Goal: Information Seeking & Learning: Learn about a topic

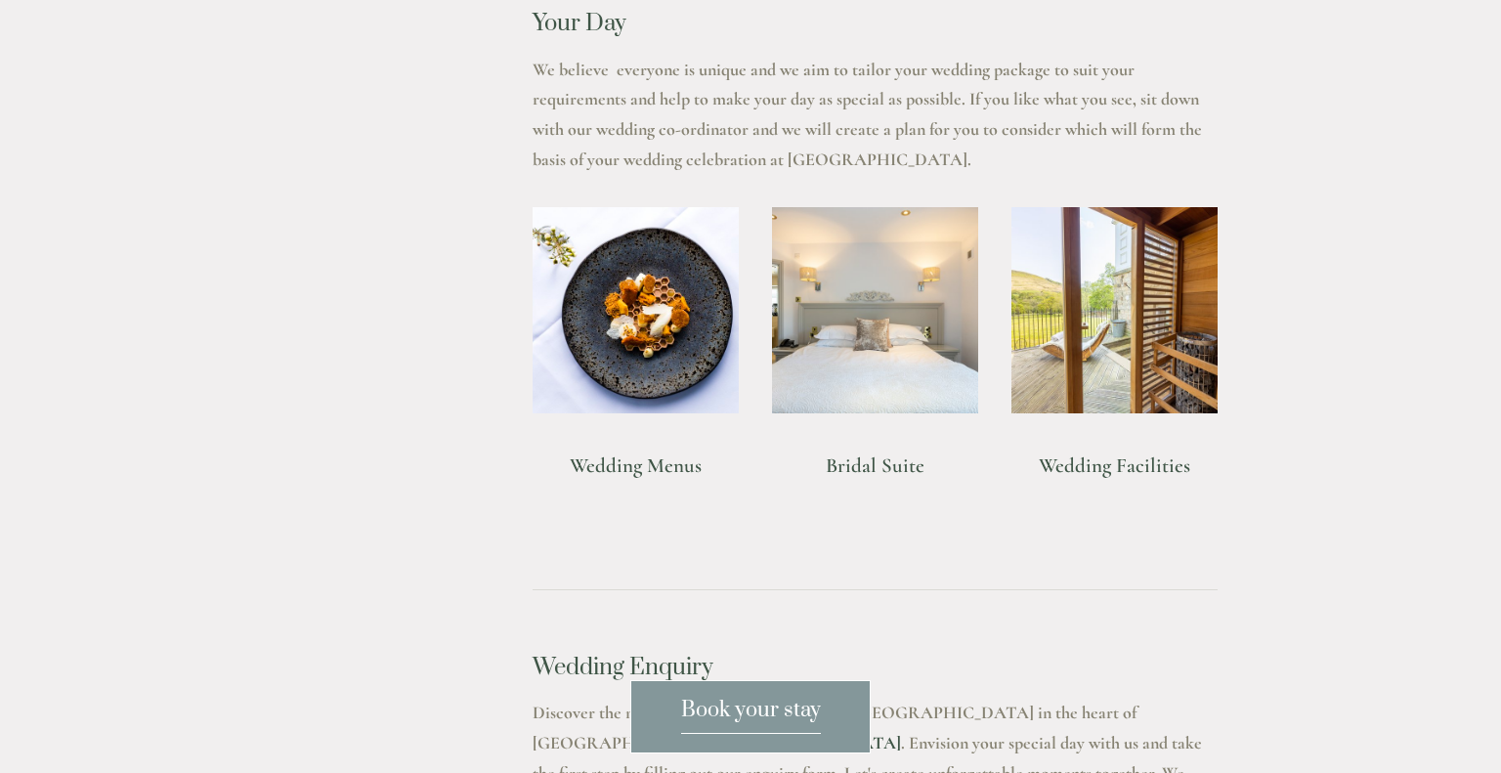
scroll to position [1512, 0]
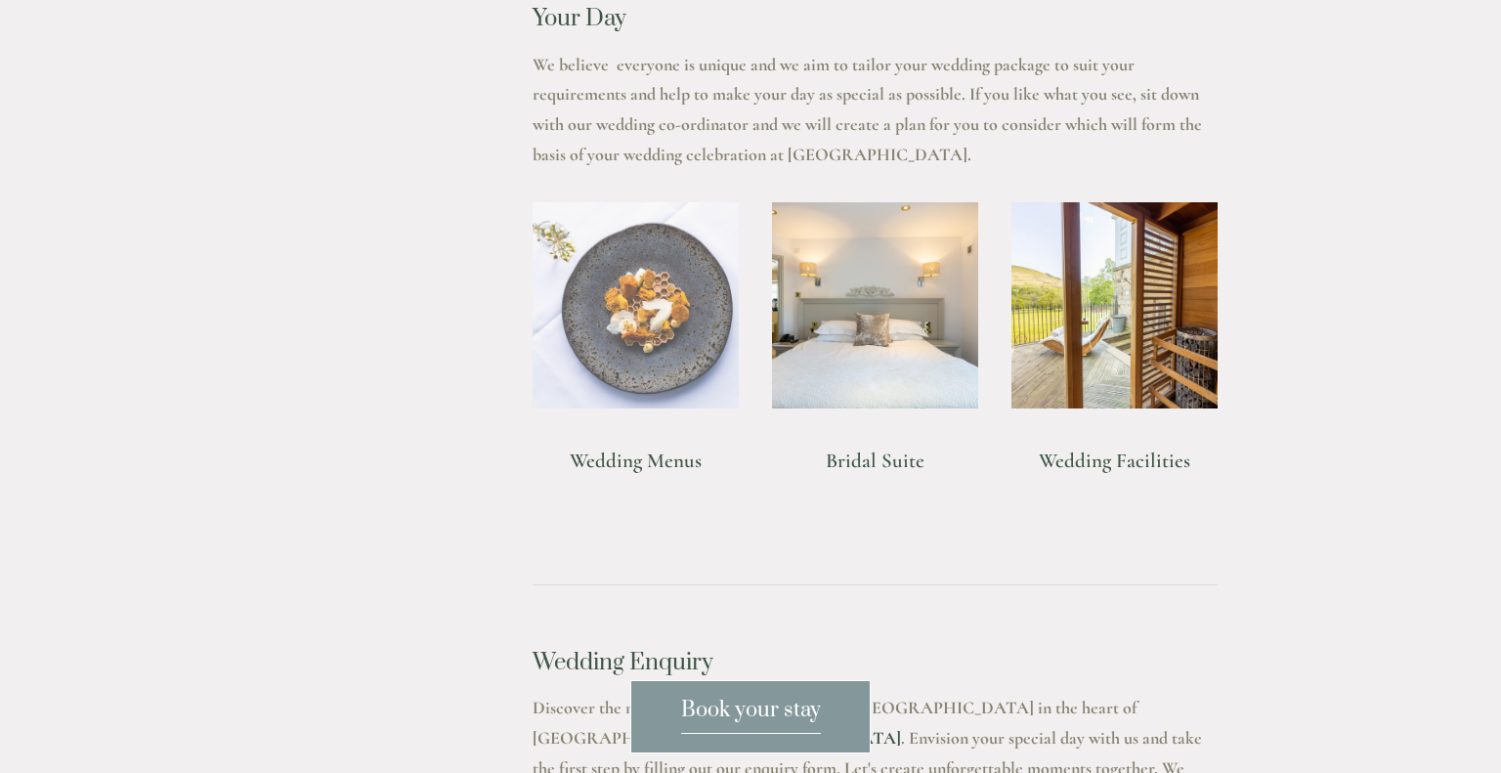
click at [627, 334] on img at bounding box center [635, 305] width 206 height 206
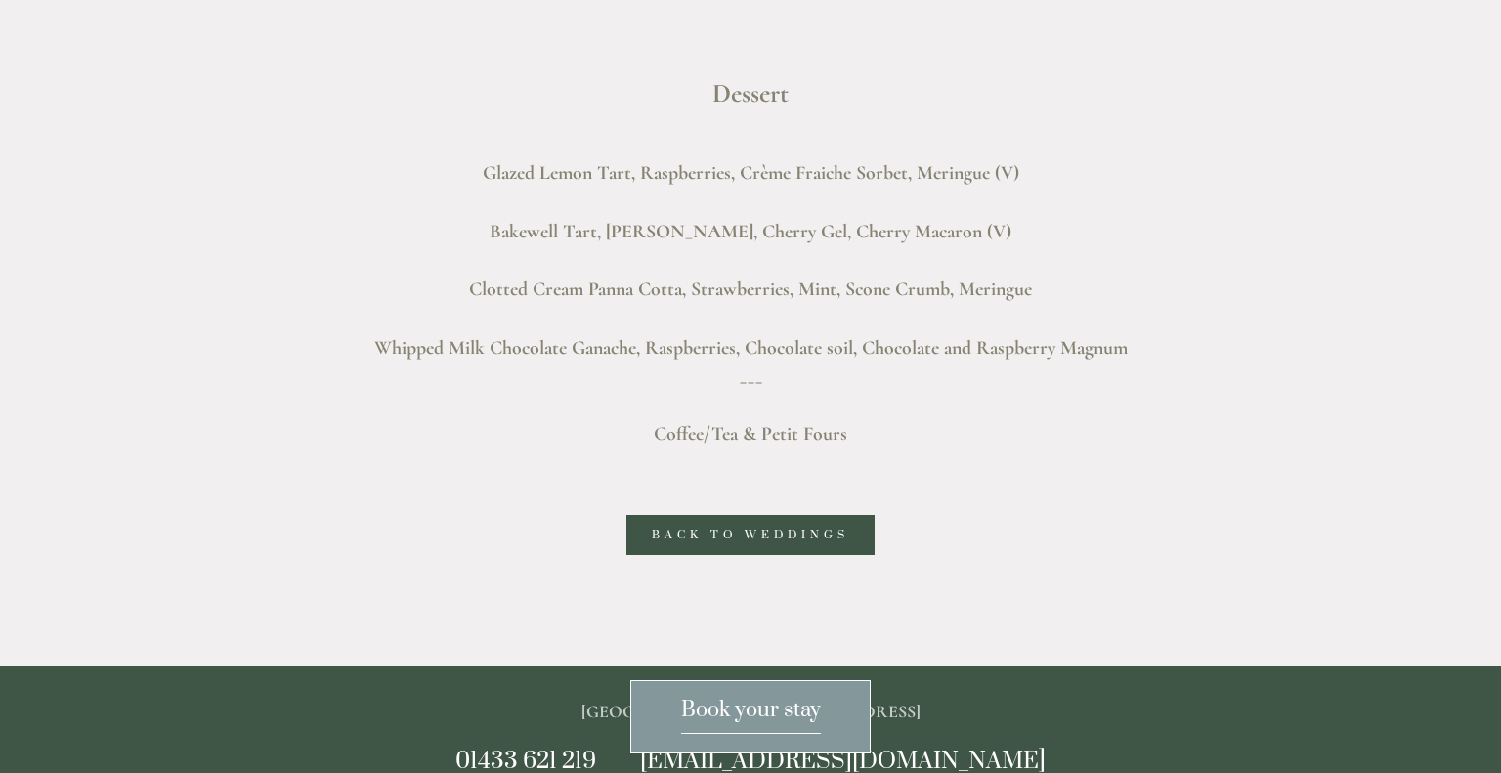
scroll to position [1931, 0]
click at [678, 537] on link "back to weddings" at bounding box center [750, 535] width 248 height 40
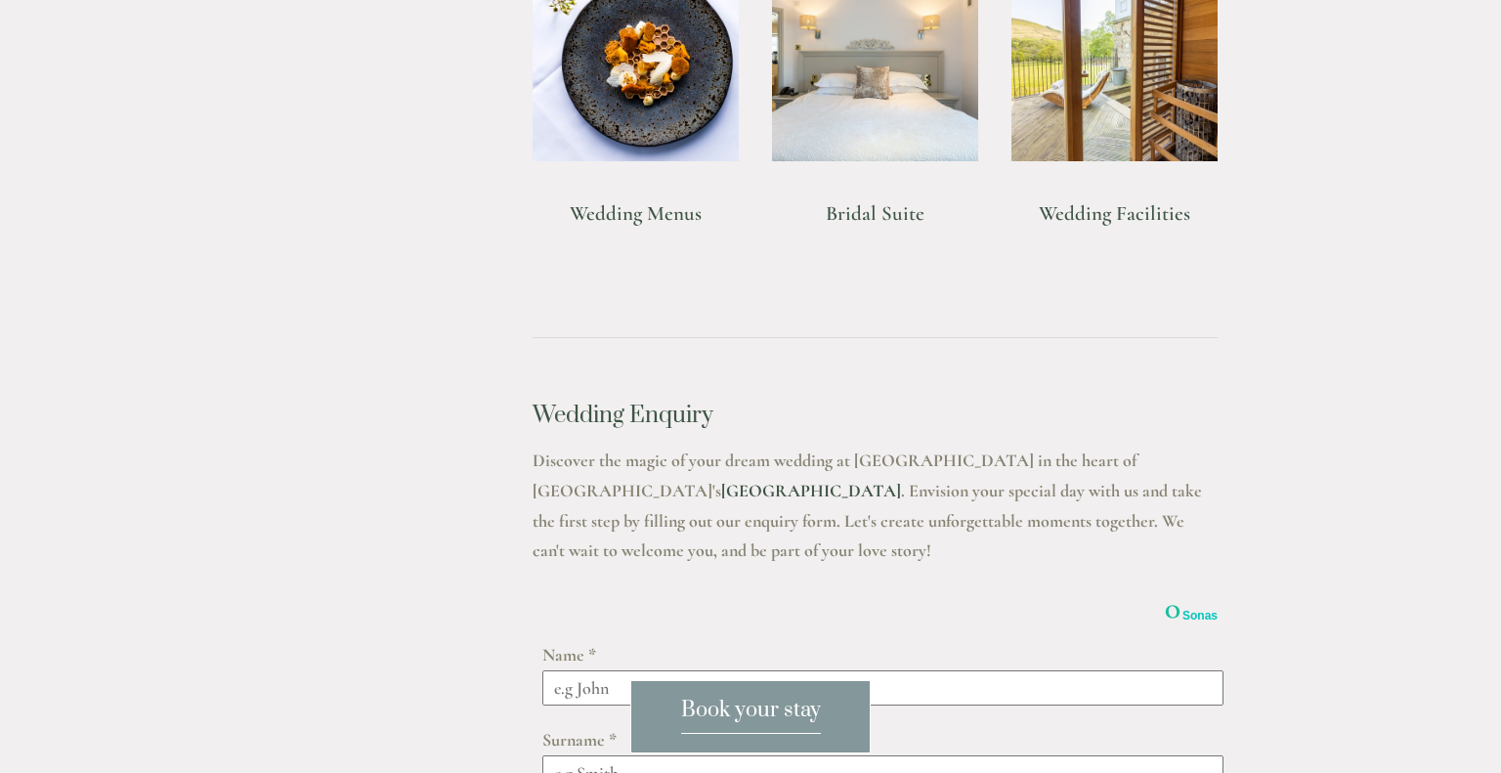
scroll to position [1653, 0]
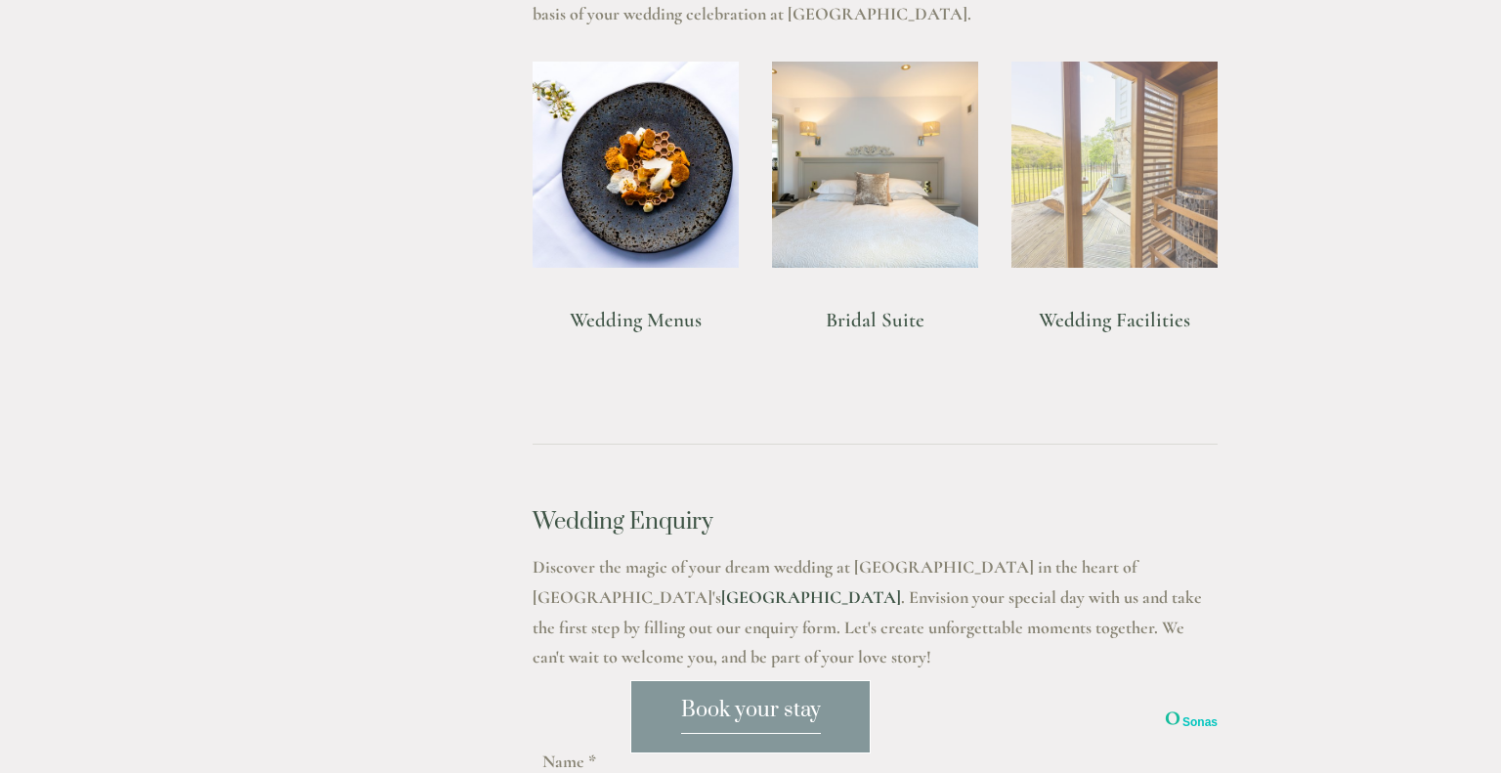
click at [1054, 229] on img at bounding box center [1114, 165] width 206 height 206
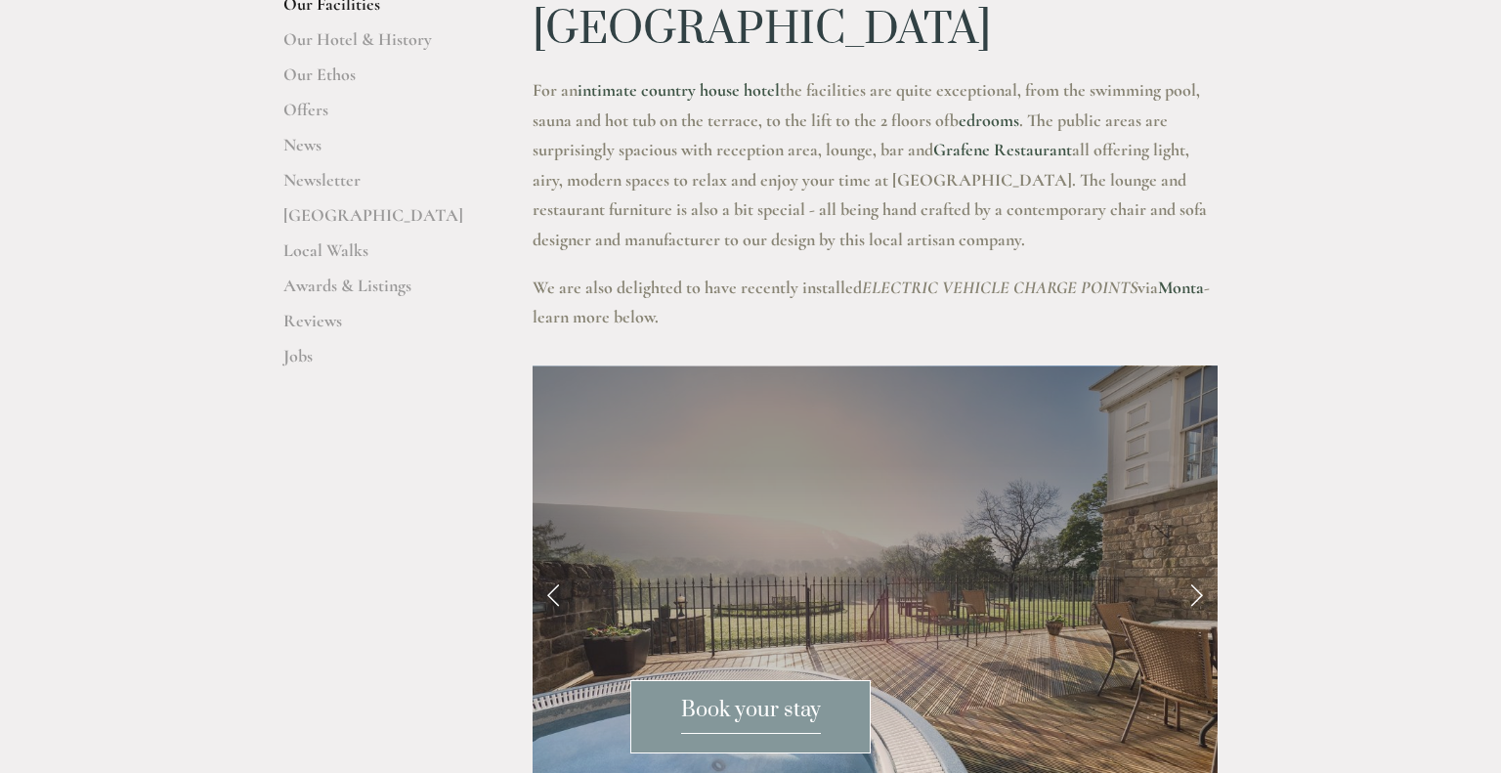
scroll to position [406, 0]
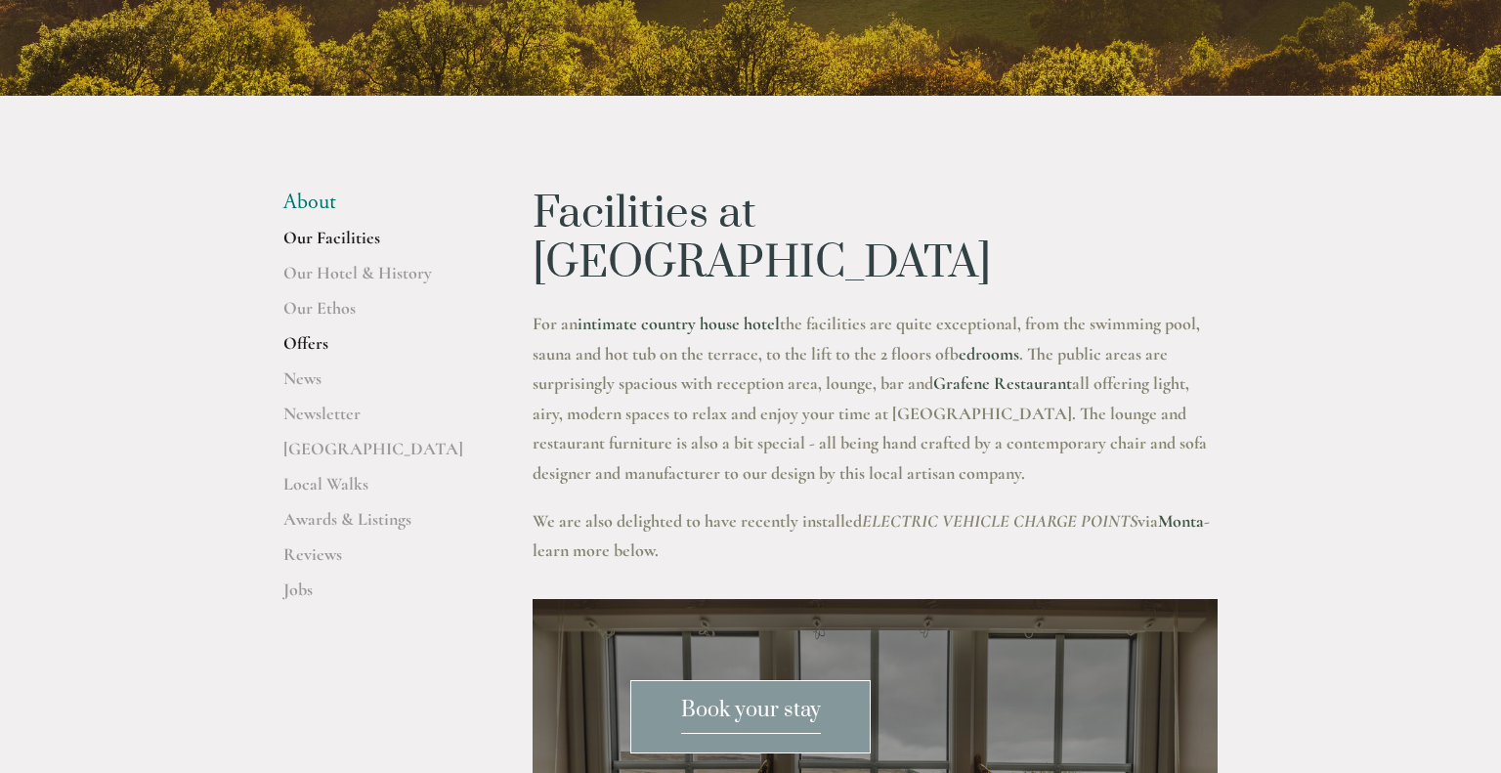
click at [307, 344] on link "Offers" at bounding box center [376, 349] width 187 height 35
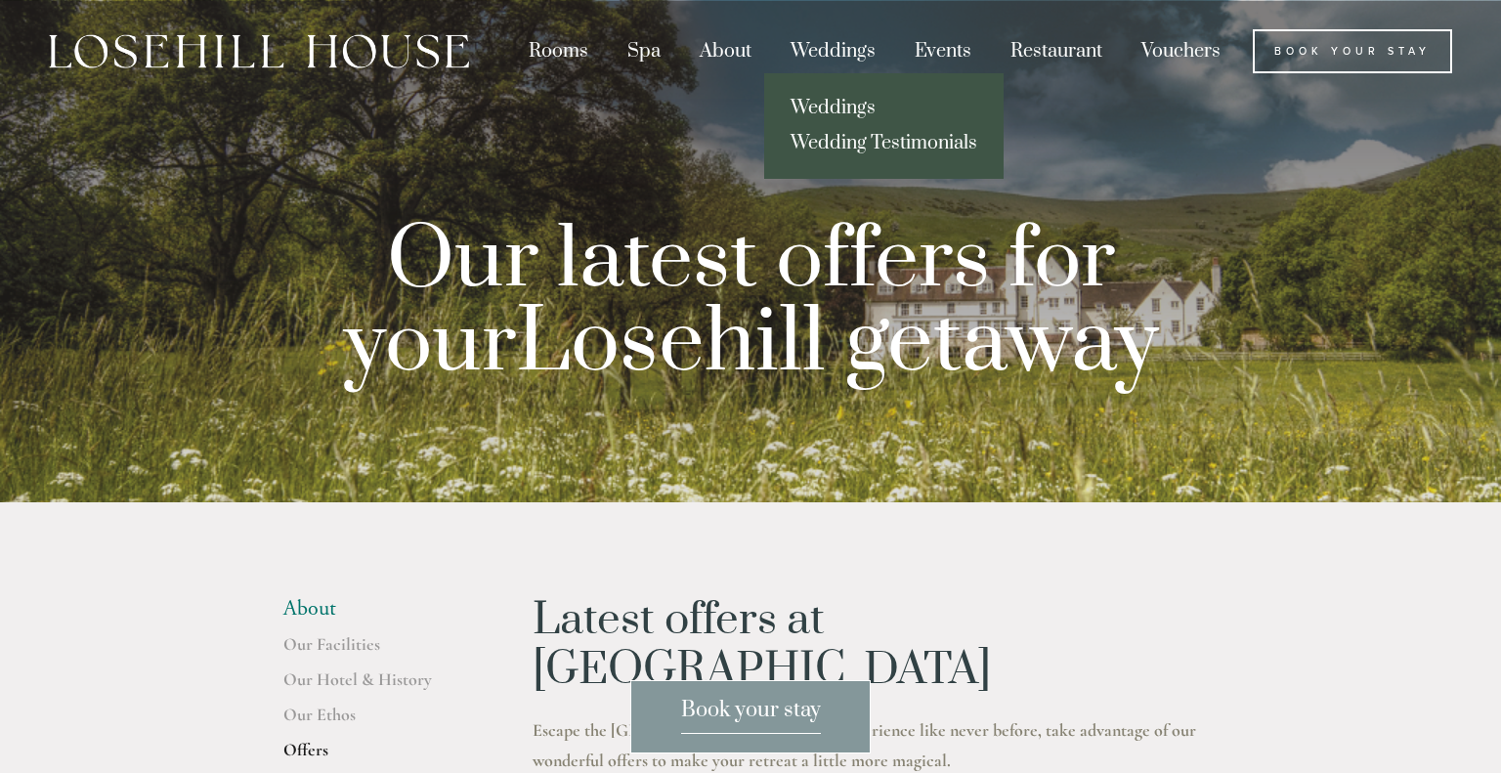
click at [831, 107] on link "Weddings" at bounding box center [883, 108] width 239 height 35
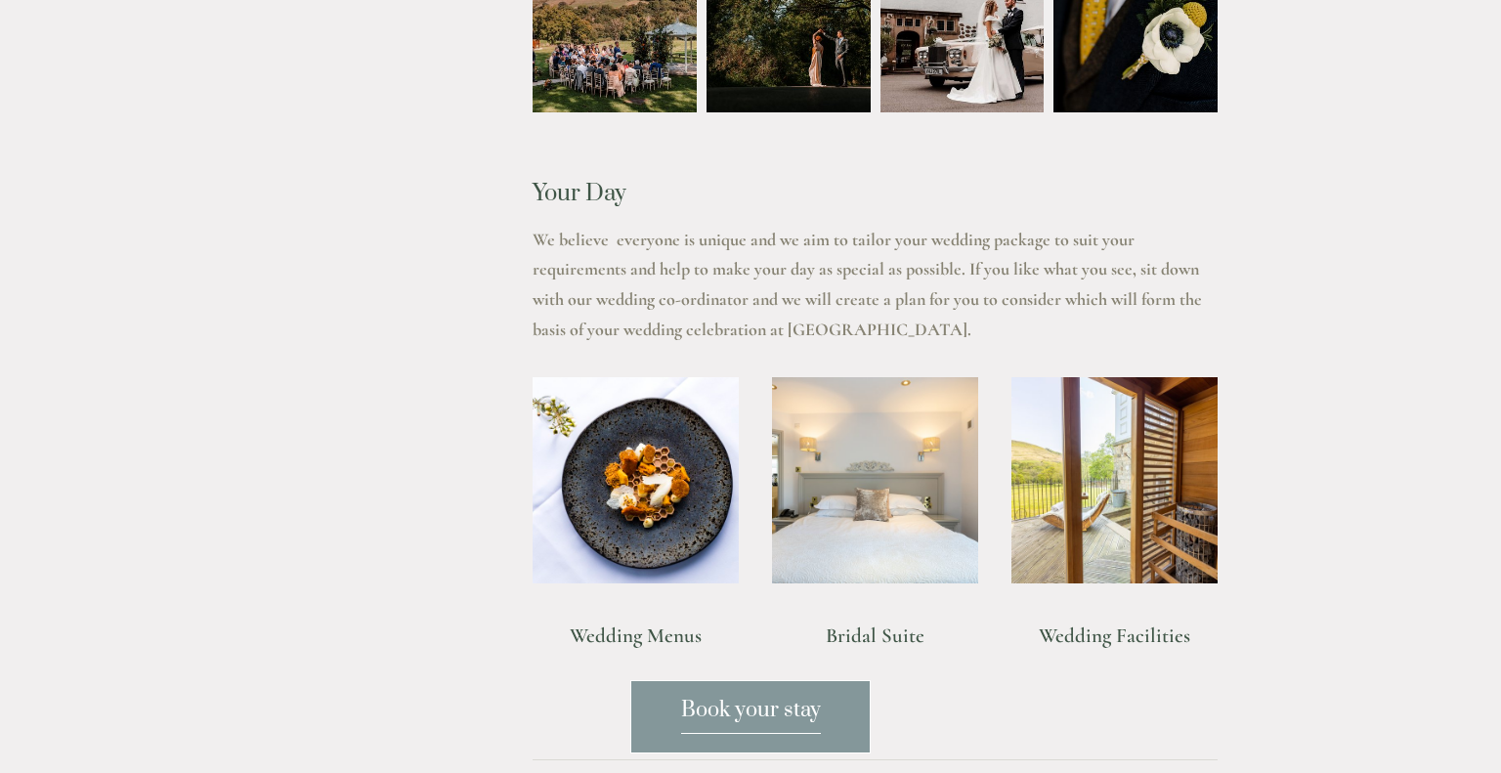
scroll to position [1379, 0]
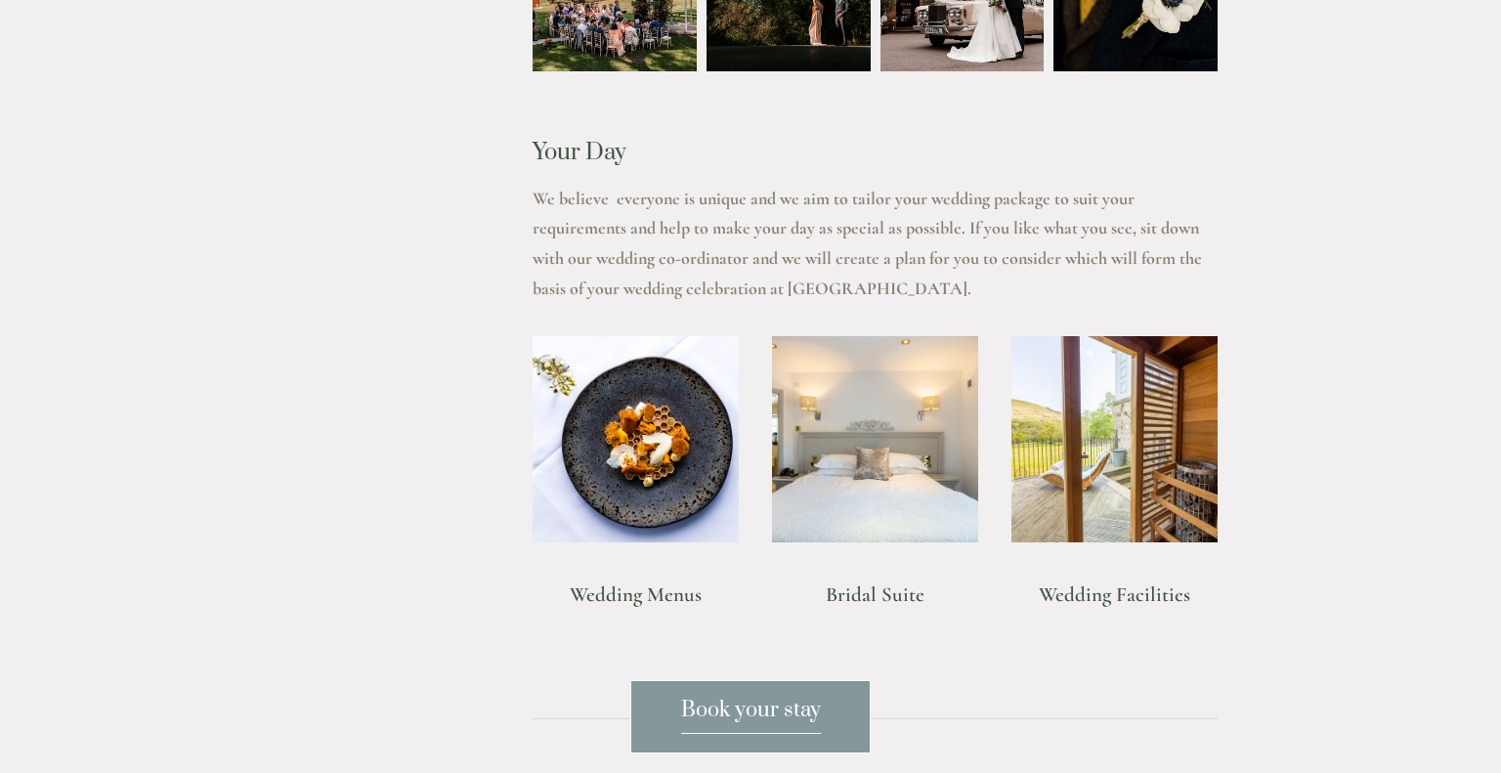
click at [1113, 591] on link "Wedding Facilities" at bounding box center [1114, 594] width 151 height 24
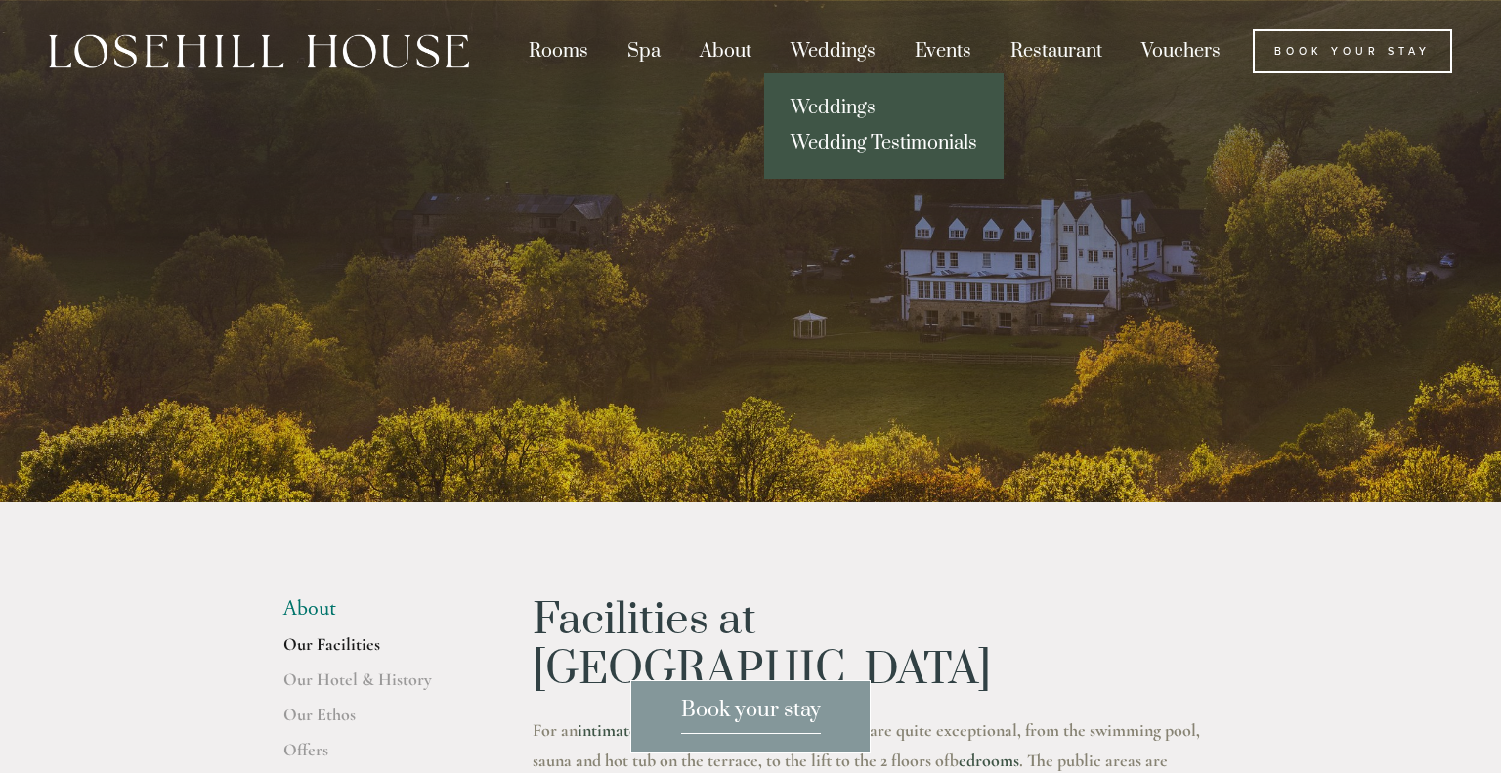
click at [807, 143] on link "Wedding Testimonials" at bounding box center [883, 143] width 239 height 35
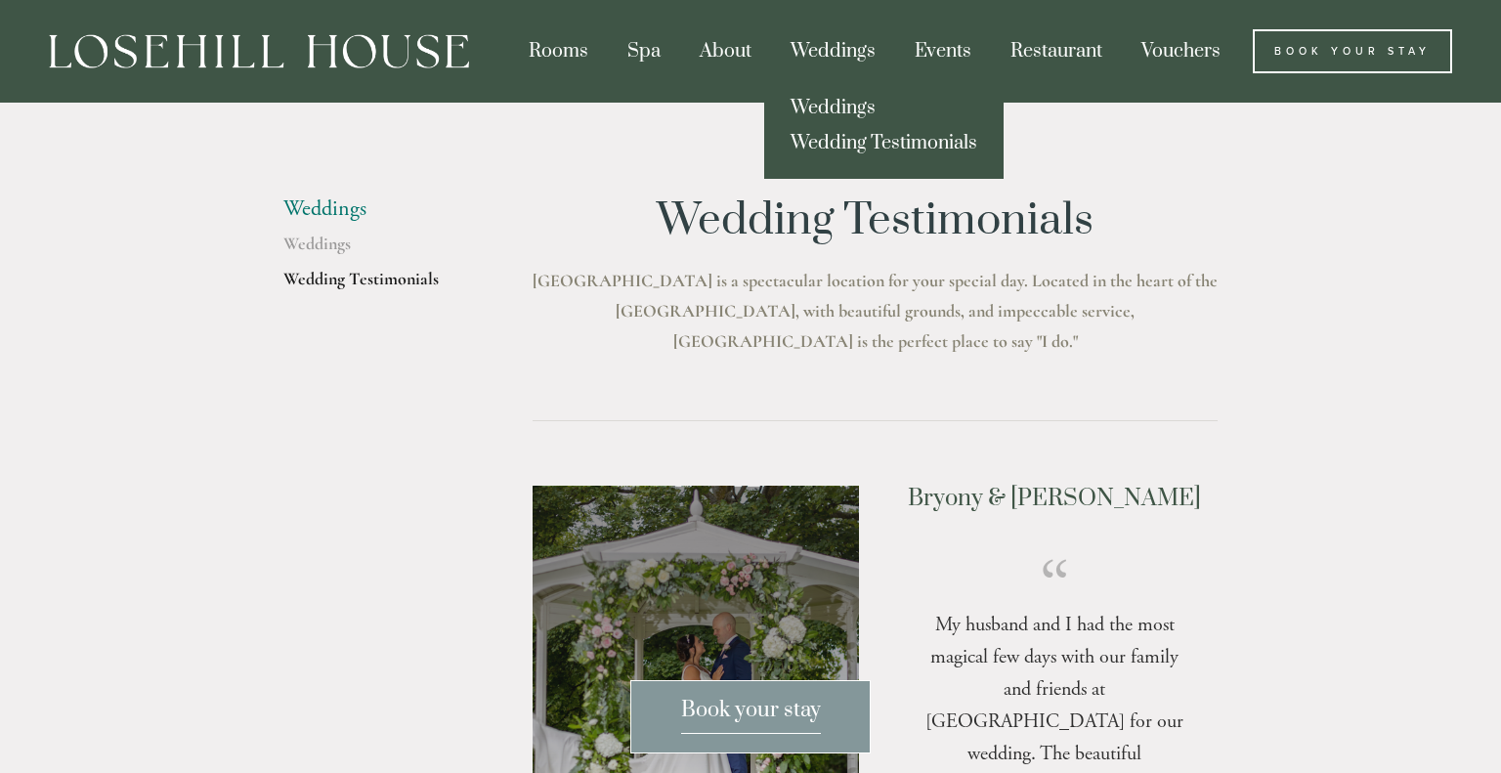
click at [805, 102] on link "Weddings" at bounding box center [883, 108] width 239 height 35
